Goal: Task Accomplishment & Management: Complete application form

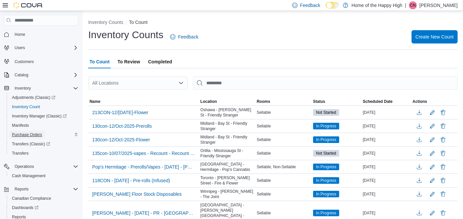
click at [36, 133] on span "Purchase Orders" at bounding box center [27, 134] width 30 height 5
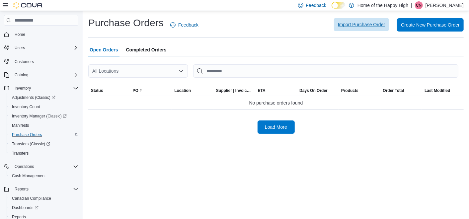
click at [372, 25] on span "Import Purchase Order" at bounding box center [361, 24] width 47 height 7
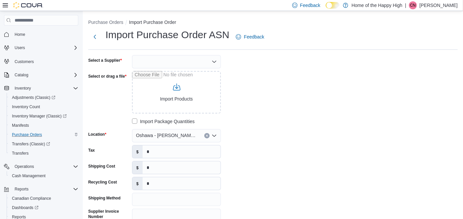
click at [177, 62] on div at bounding box center [176, 61] width 89 height 13
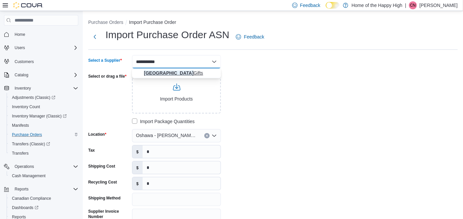
type input "**********"
click at [166, 74] on span "West Coast Gifts" at bounding box center [180, 73] width 73 height 7
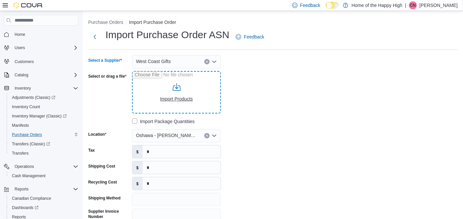
click at [179, 90] on input "Select or drag a file" at bounding box center [176, 92] width 89 height 42
type input "**********"
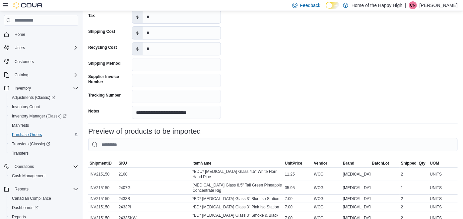
scroll to position [422, 0]
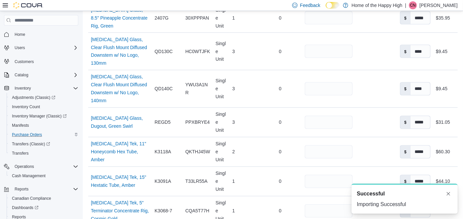
scroll to position [870, 0]
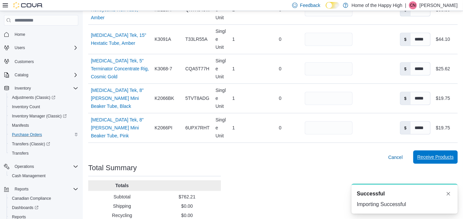
click at [439, 154] on span "Receive Products" at bounding box center [435, 157] width 36 height 7
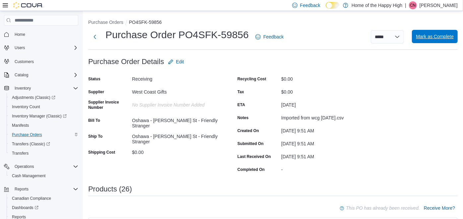
click at [440, 32] on span "Mark as Complete" at bounding box center [435, 36] width 38 height 13
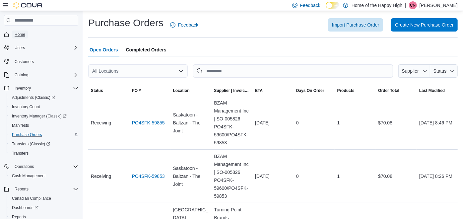
click at [22, 33] on span "Home" at bounding box center [20, 34] width 11 height 5
